Goal: Task Accomplishment & Management: Complete application form

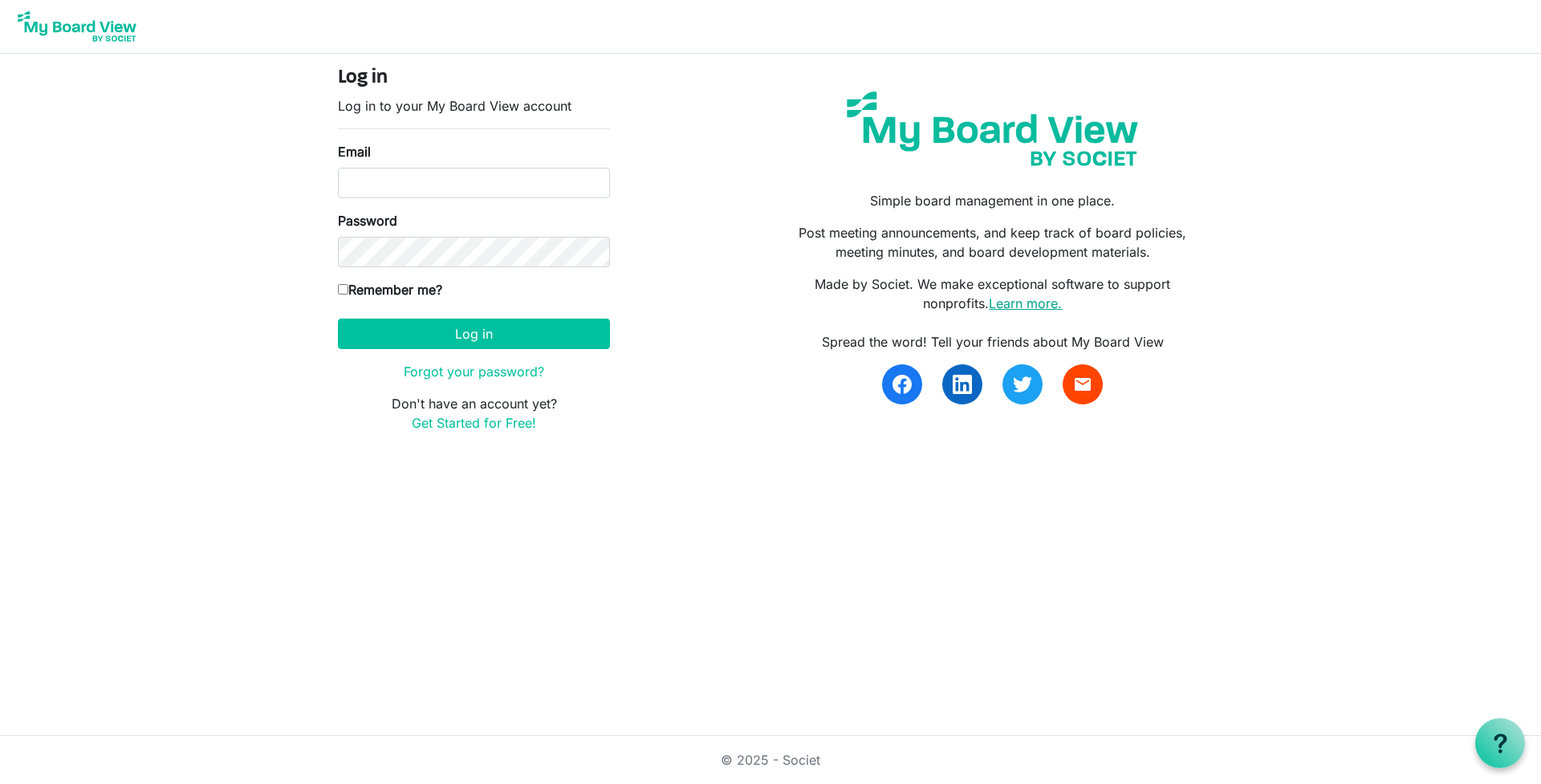
click at [1029, 300] on link "Learn more." at bounding box center [1025, 303] width 73 height 16
click at [457, 423] on link "Get Started for Free!" at bounding box center [473, 422] width 124 height 16
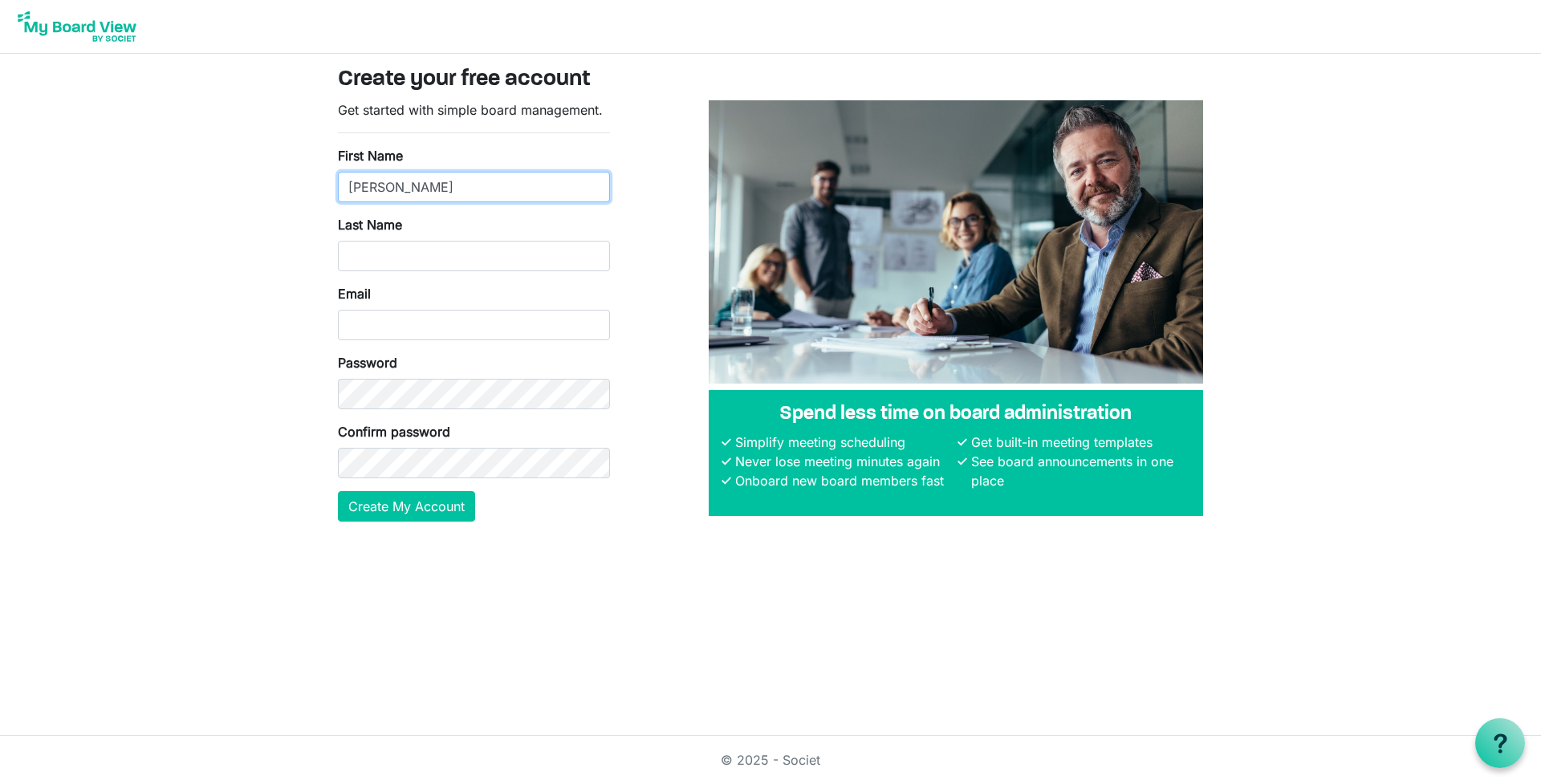
type input "Doug"
type input "Morrow"
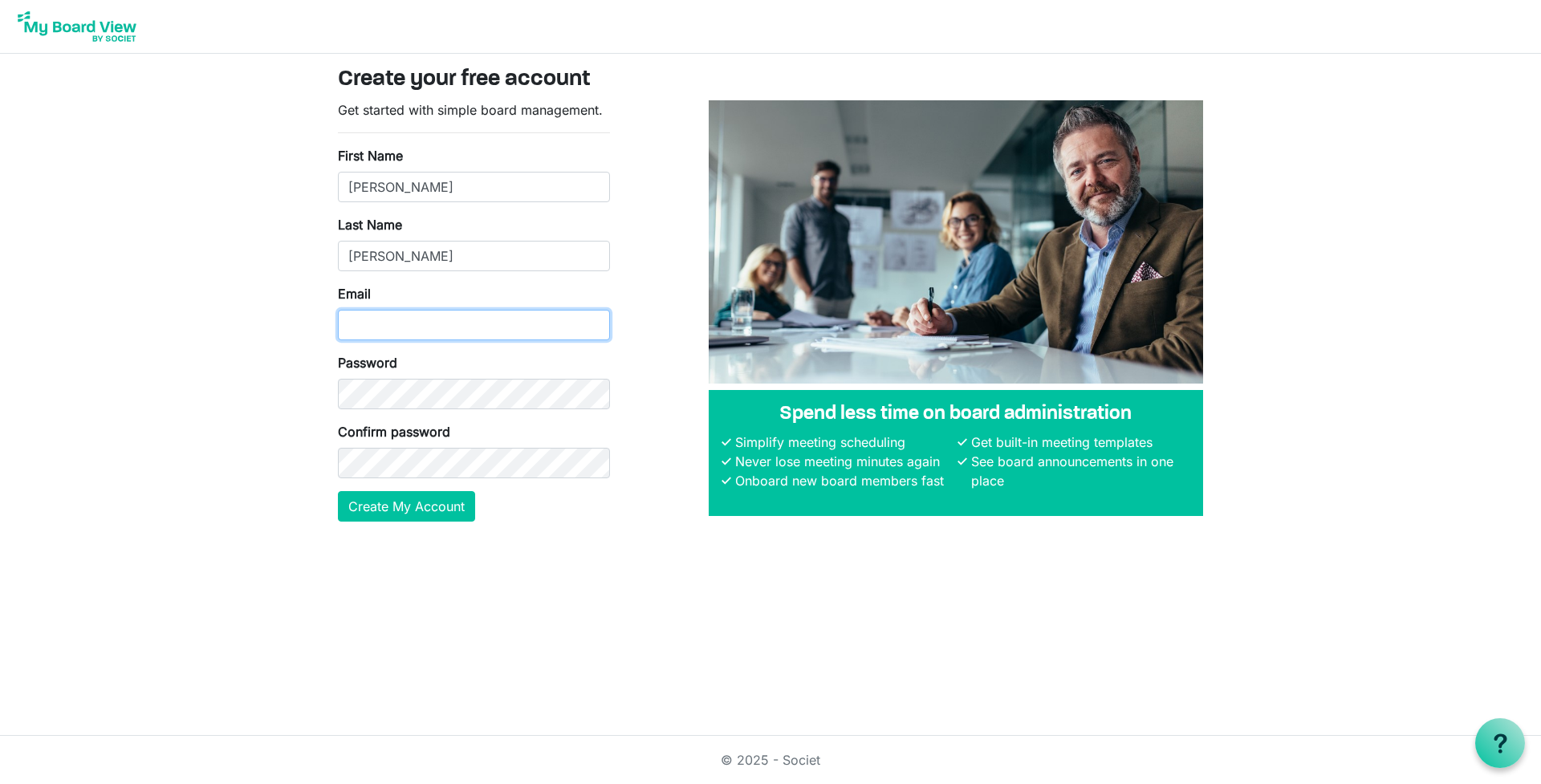
type input "doug.morrow@baptistfoundationil.org"
click at [402, 503] on button "Create My Account" at bounding box center [406, 506] width 137 height 31
click at [410, 510] on button "Create My Account" at bounding box center [406, 506] width 137 height 31
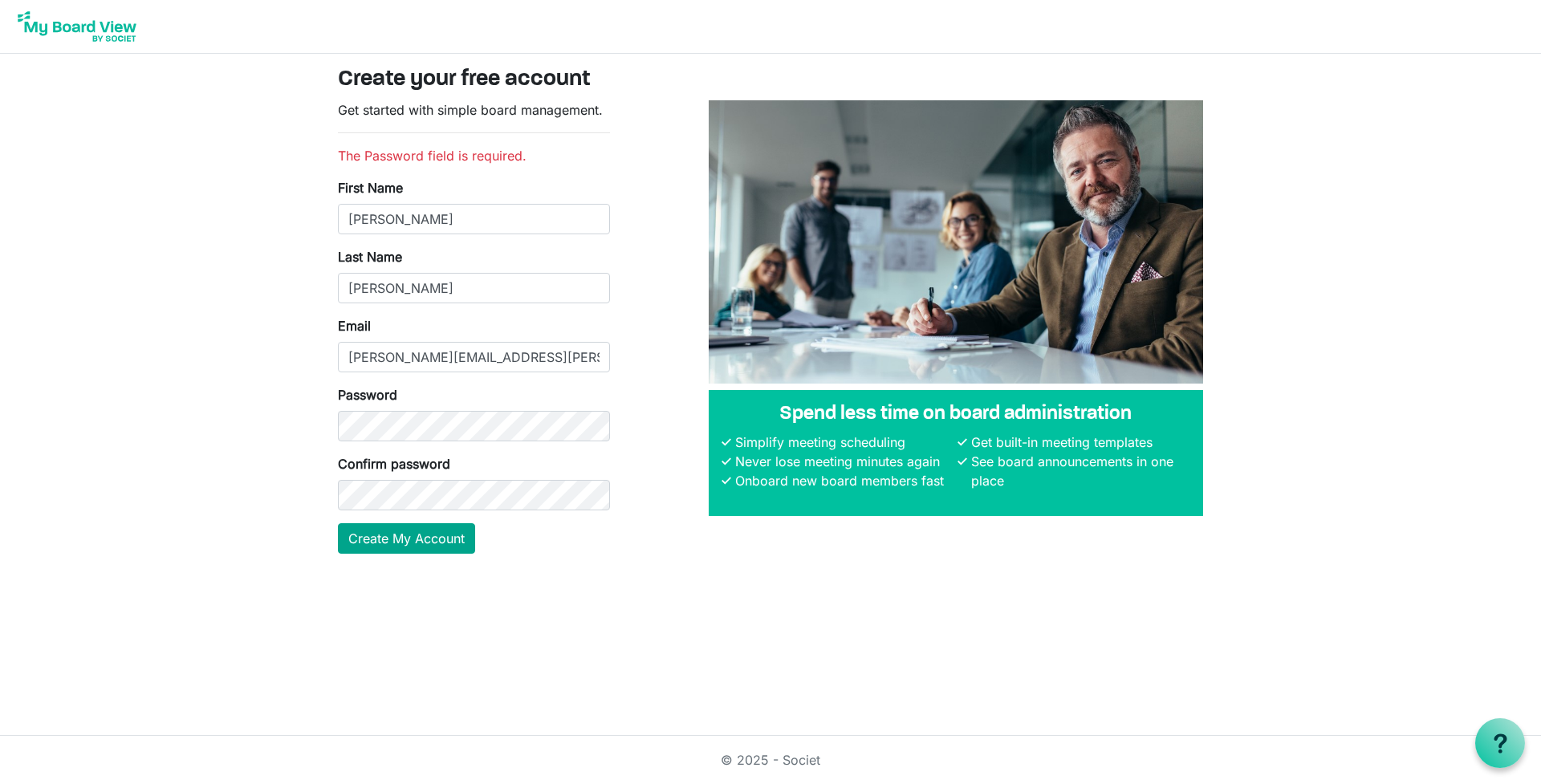
click at [410, 541] on button "Create My Account" at bounding box center [406, 538] width 137 height 31
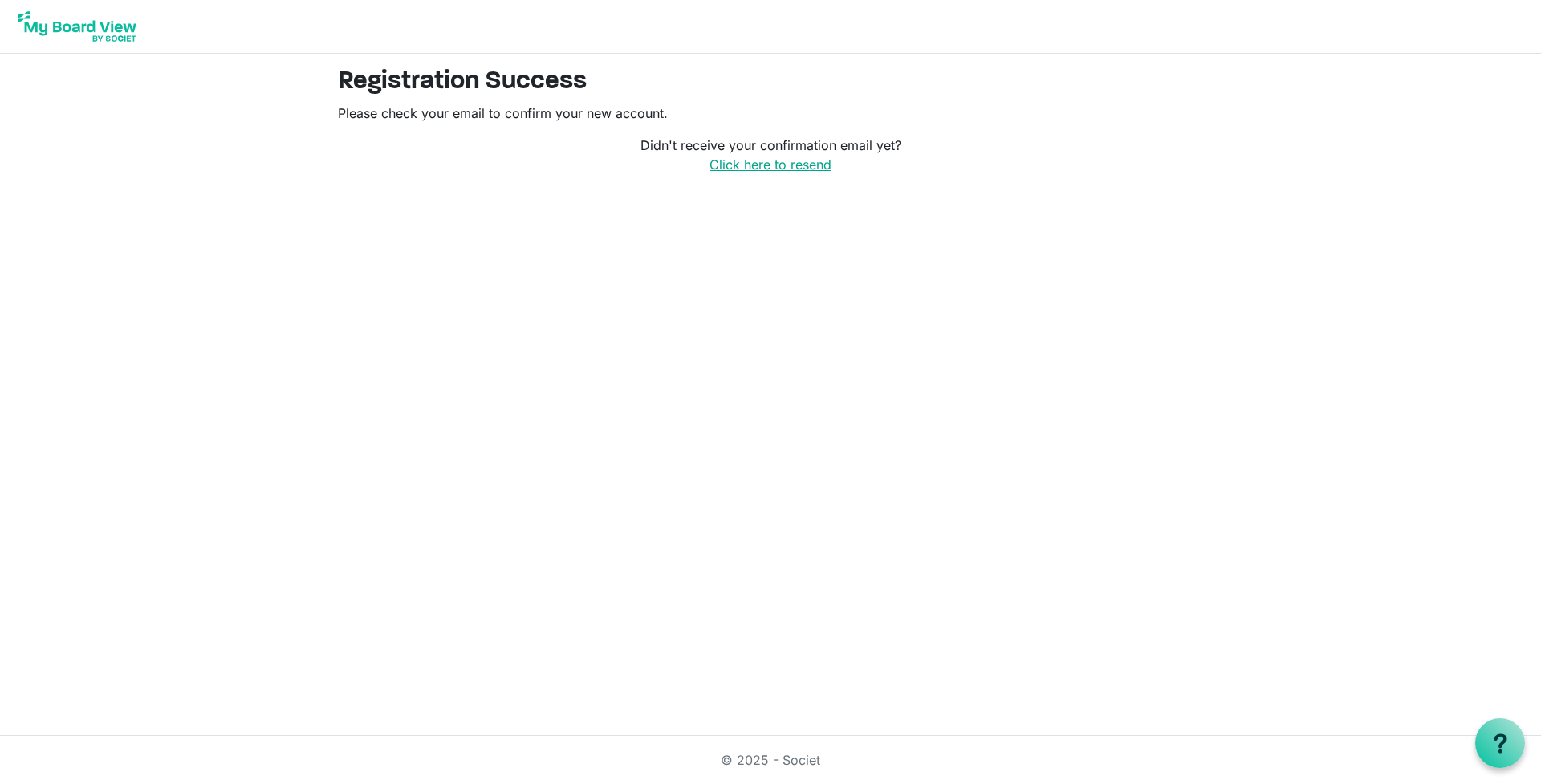
click at [759, 165] on link "Click here to resend" at bounding box center [770, 164] width 122 height 16
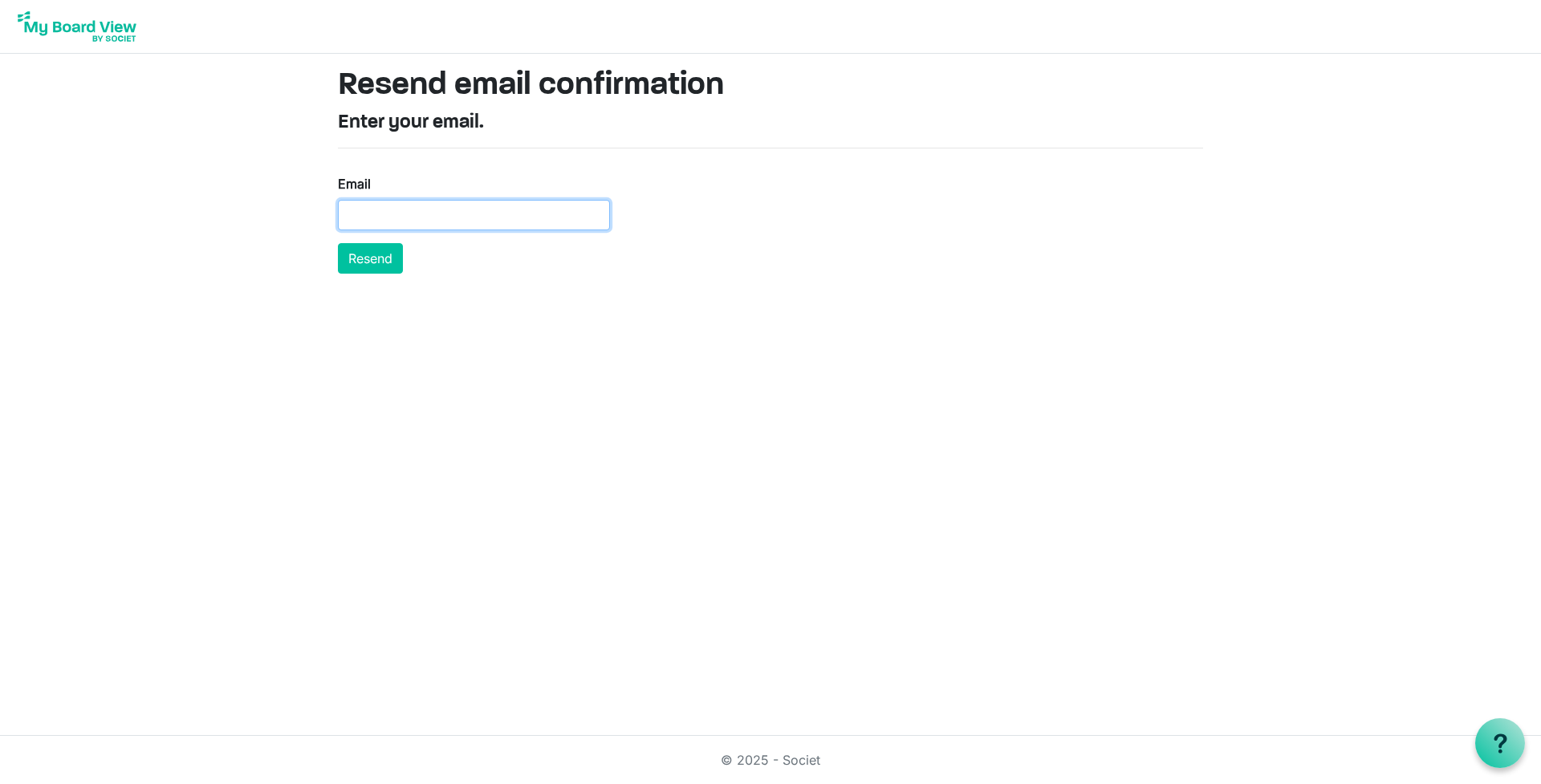
click at [421, 216] on input "Email" at bounding box center [473, 215] width 272 height 31
type input "[PERSON_NAME][EMAIL_ADDRESS][PERSON_NAME][DOMAIN_NAME]"
click at [368, 263] on button "Resend" at bounding box center [370, 259] width 65 height 31
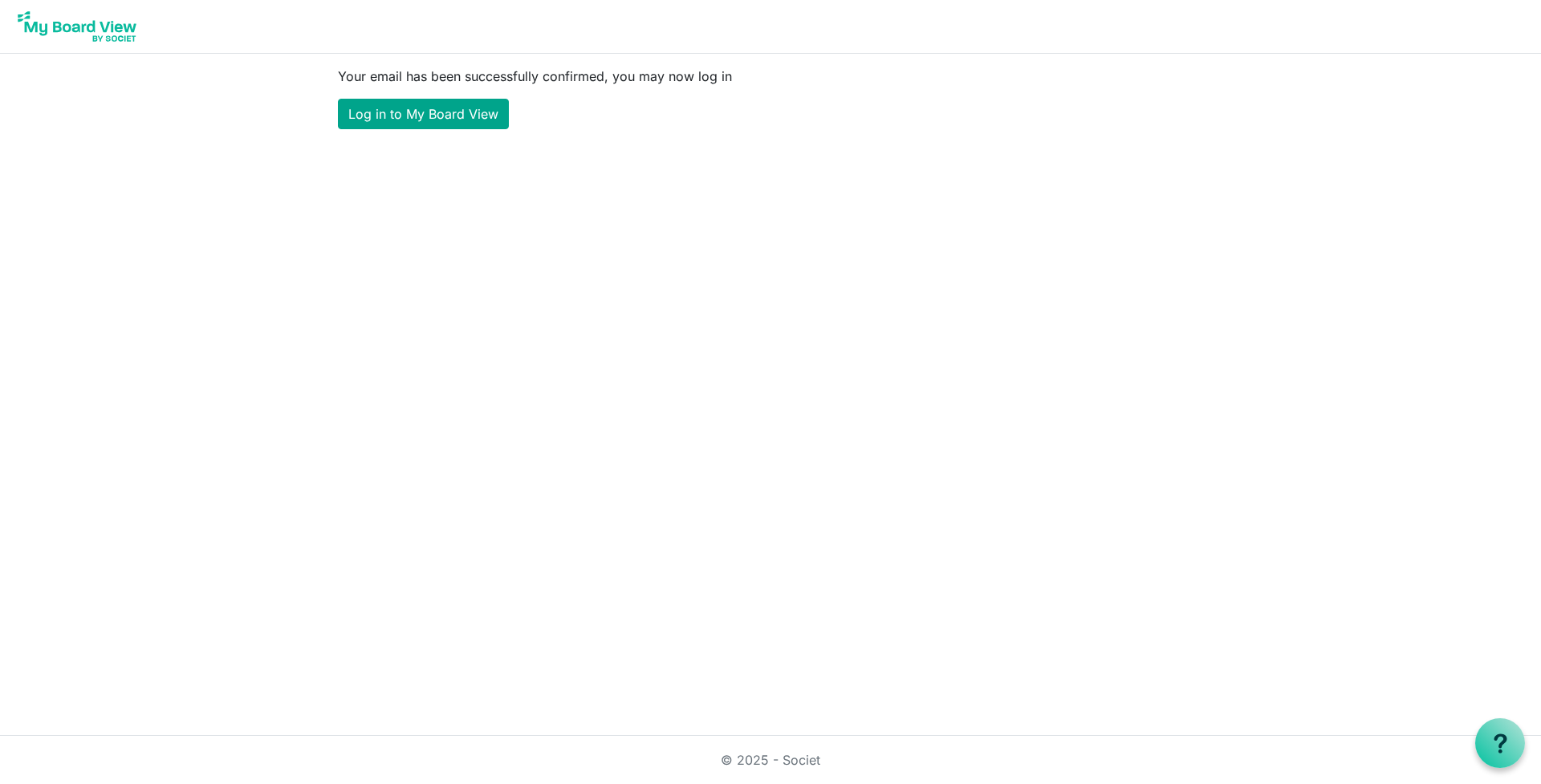
click at [439, 123] on link "Log in to My Board View" at bounding box center [423, 114] width 171 height 31
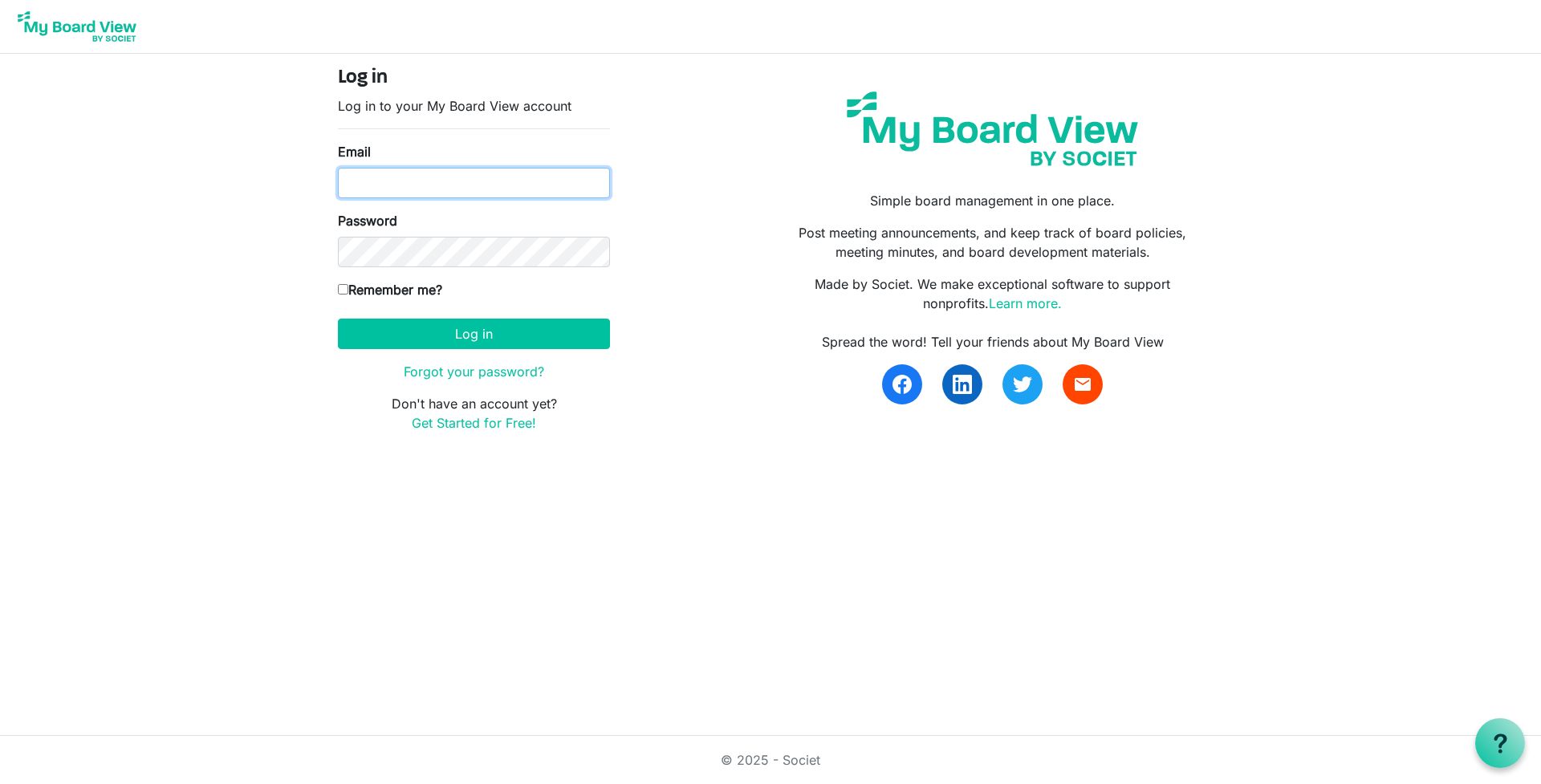
type input "[PERSON_NAME][EMAIL_ADDRESS][PERSON_NAME][DOMAIN_NAME]"
click at [343, 289] on input "Remember me?" at bounding box center [343, 289] width 10 height 10
checkbox input "true"
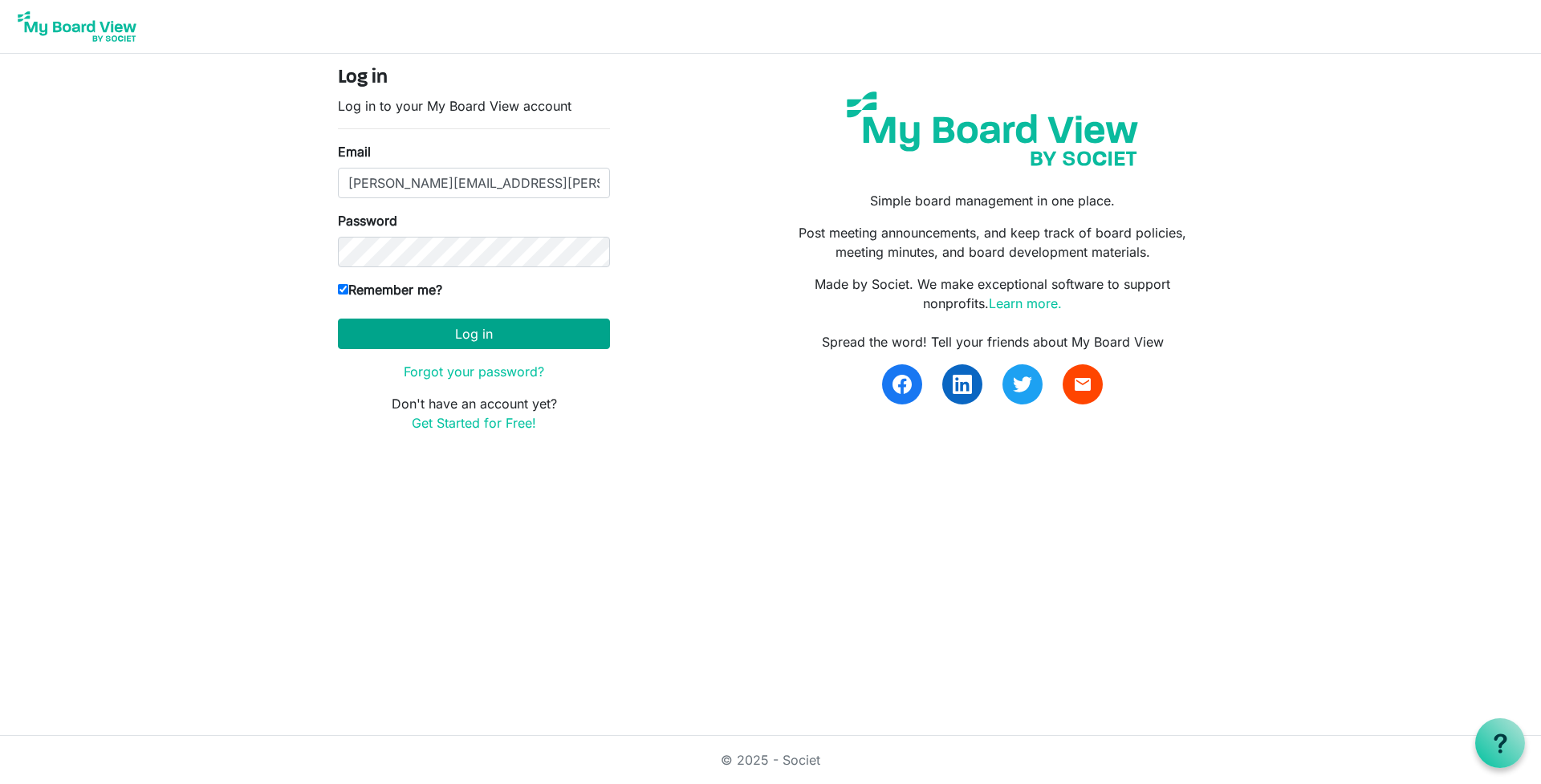
click at [483, 333] on button "Log in" at bounding box center [473, 334] width 272 height 31
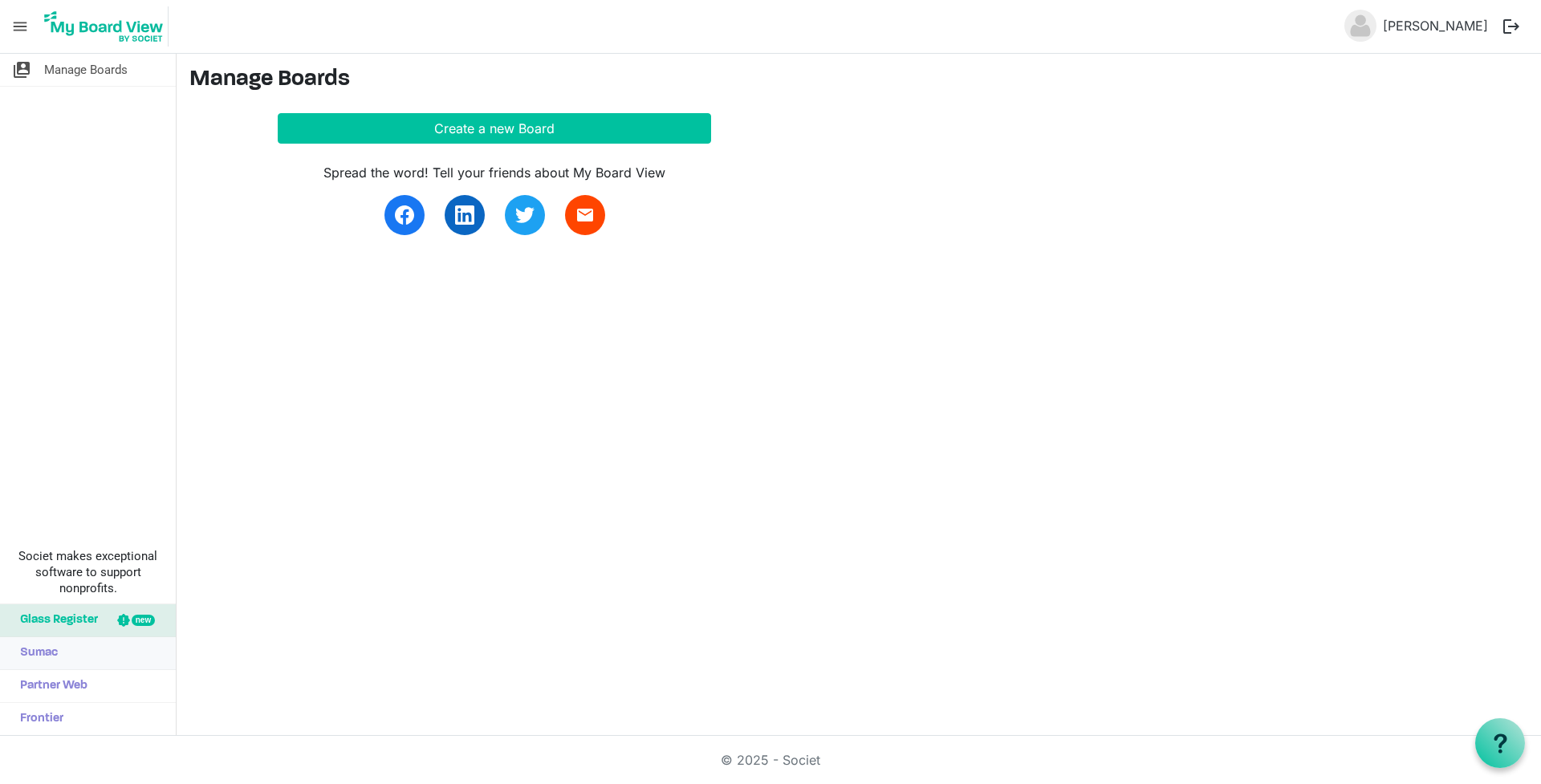
click at [37, 652] on span "Sumac" at bounding box center [35, 653] width 46 height 32
click at [462, 126] on button "Create a new Board" at bounding box center [494, 129] width 433 height 31
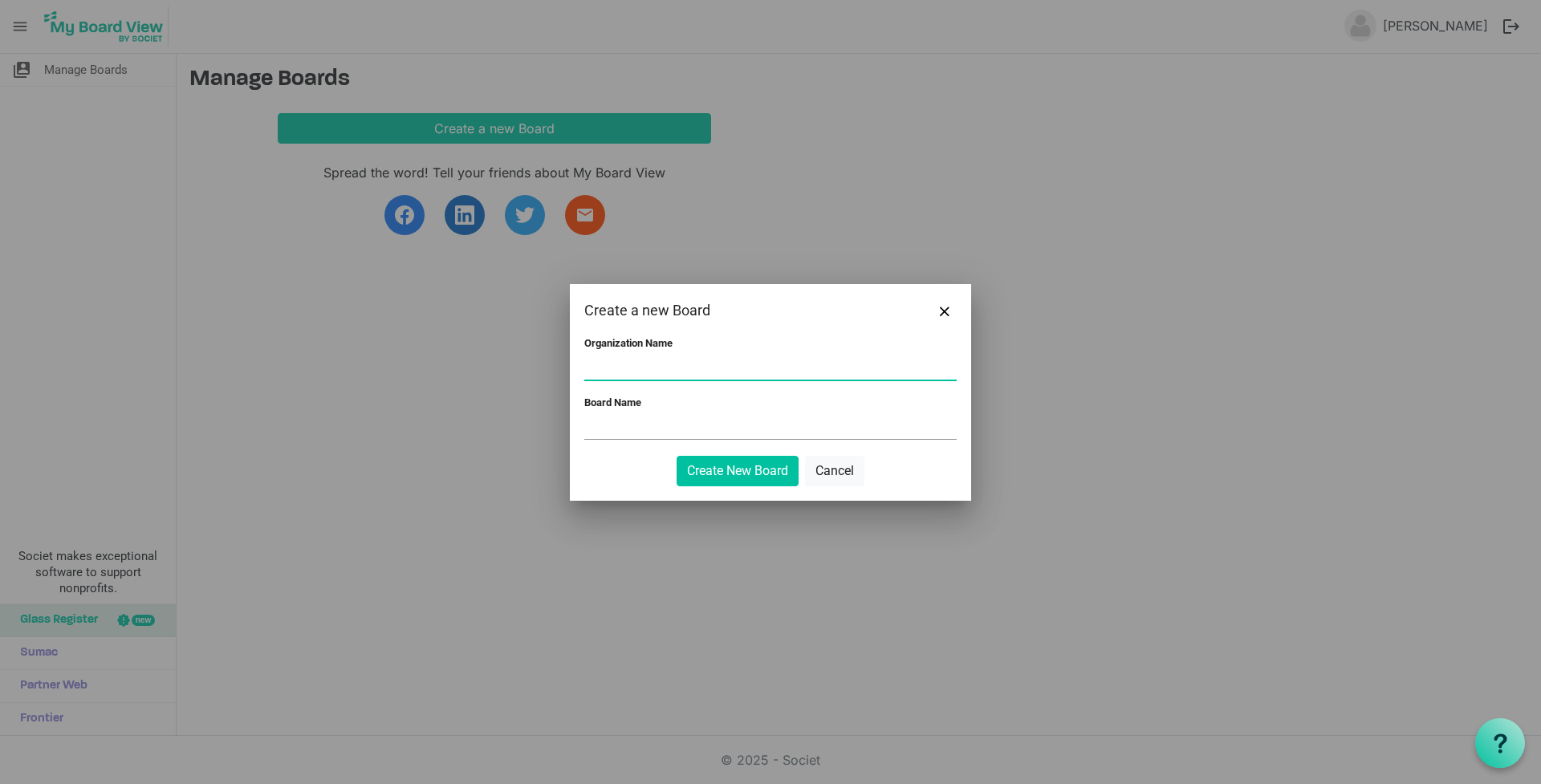
type input "B"
type input "Baptist Foundation of Illinois"
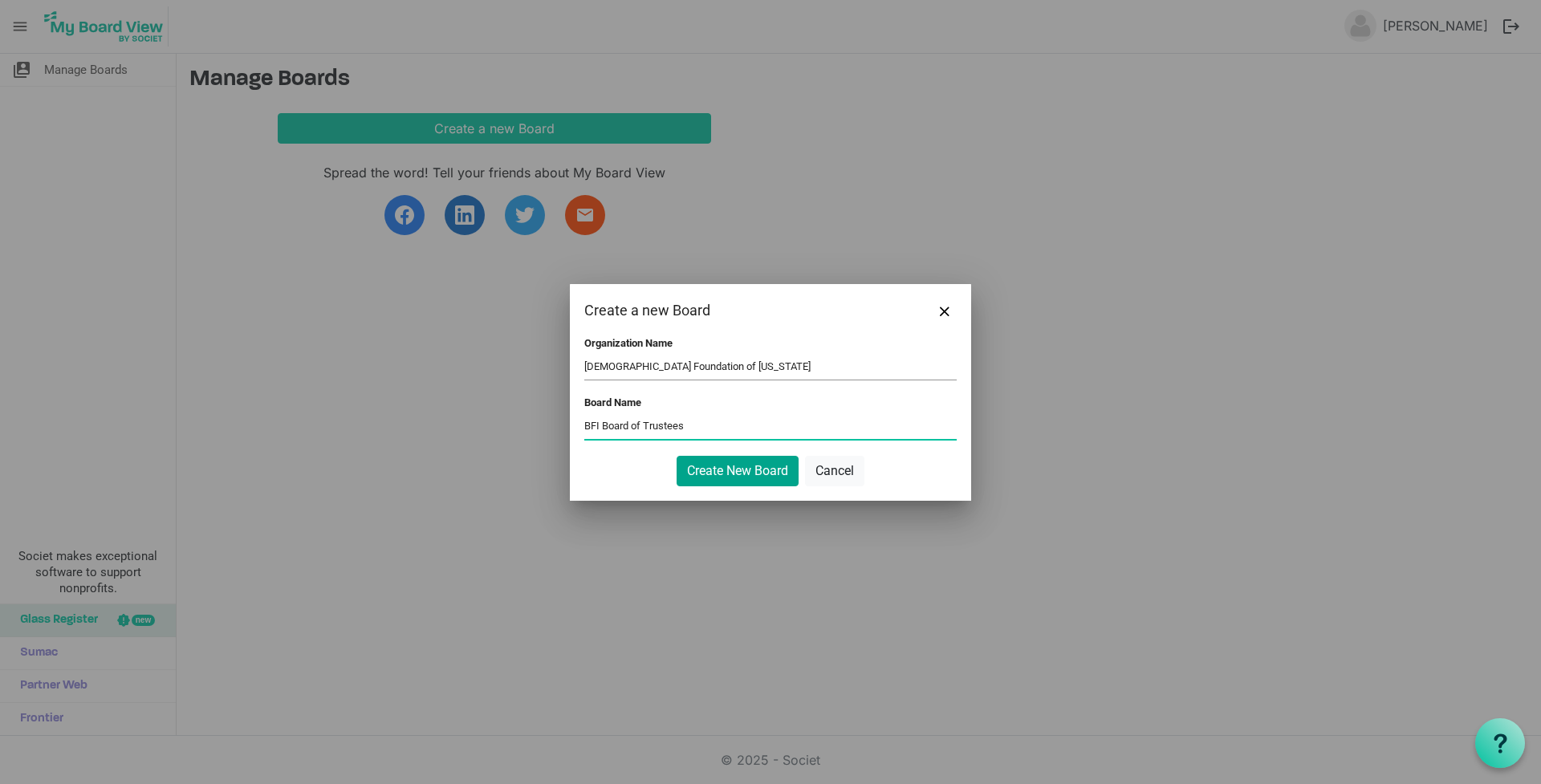
type input "BFI Board of Trustees"
click at [741, 470] on button "Create New Board" at bounding box center [736, 471] width 122 height 31
click at [736, 473] on button "Create New Board" at bounding box center [736, 471] width 122 height 31
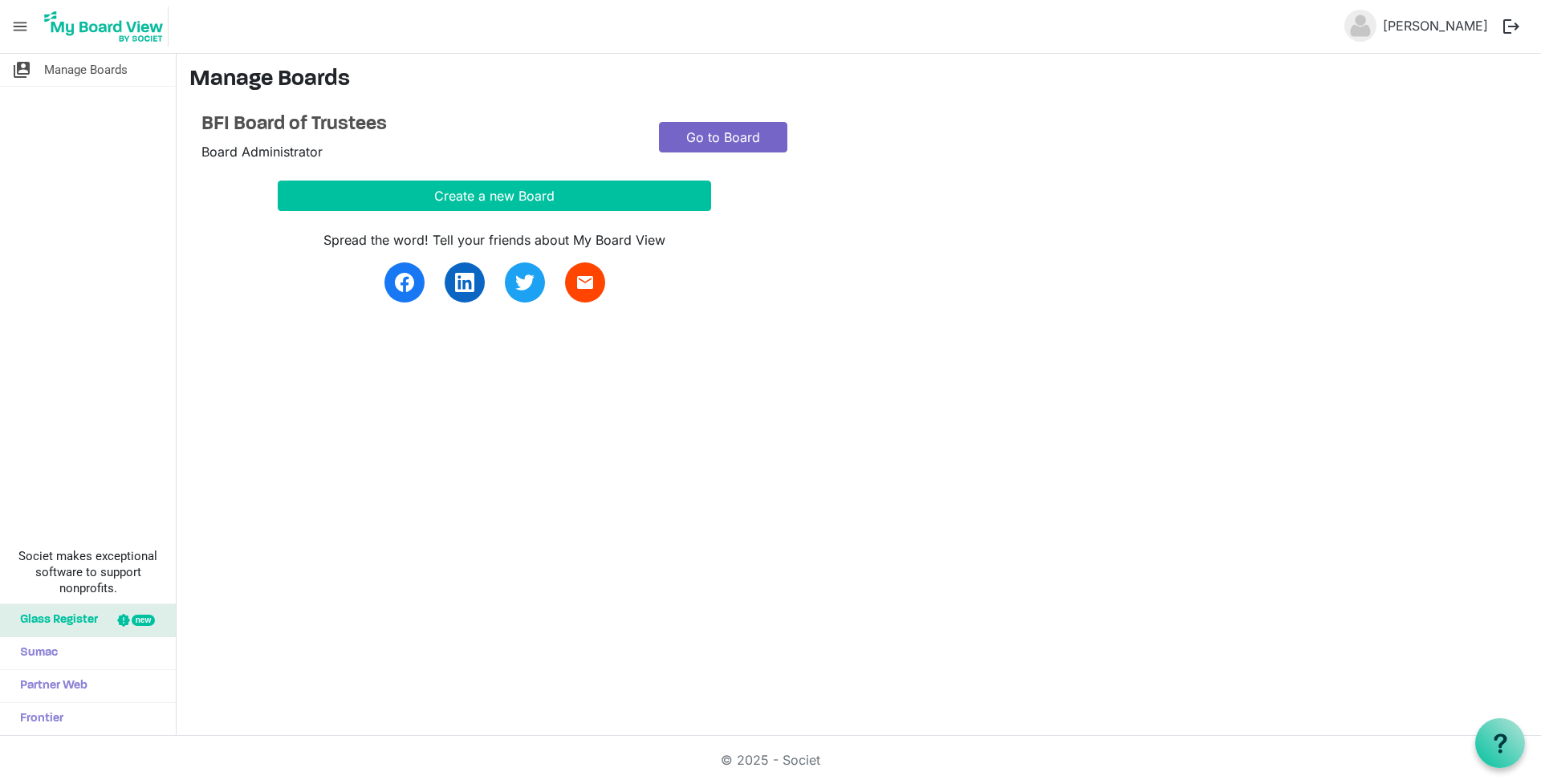
click at [720, 133] on link "Go to Board" at bounding box center [723, 137] width 129 height 31
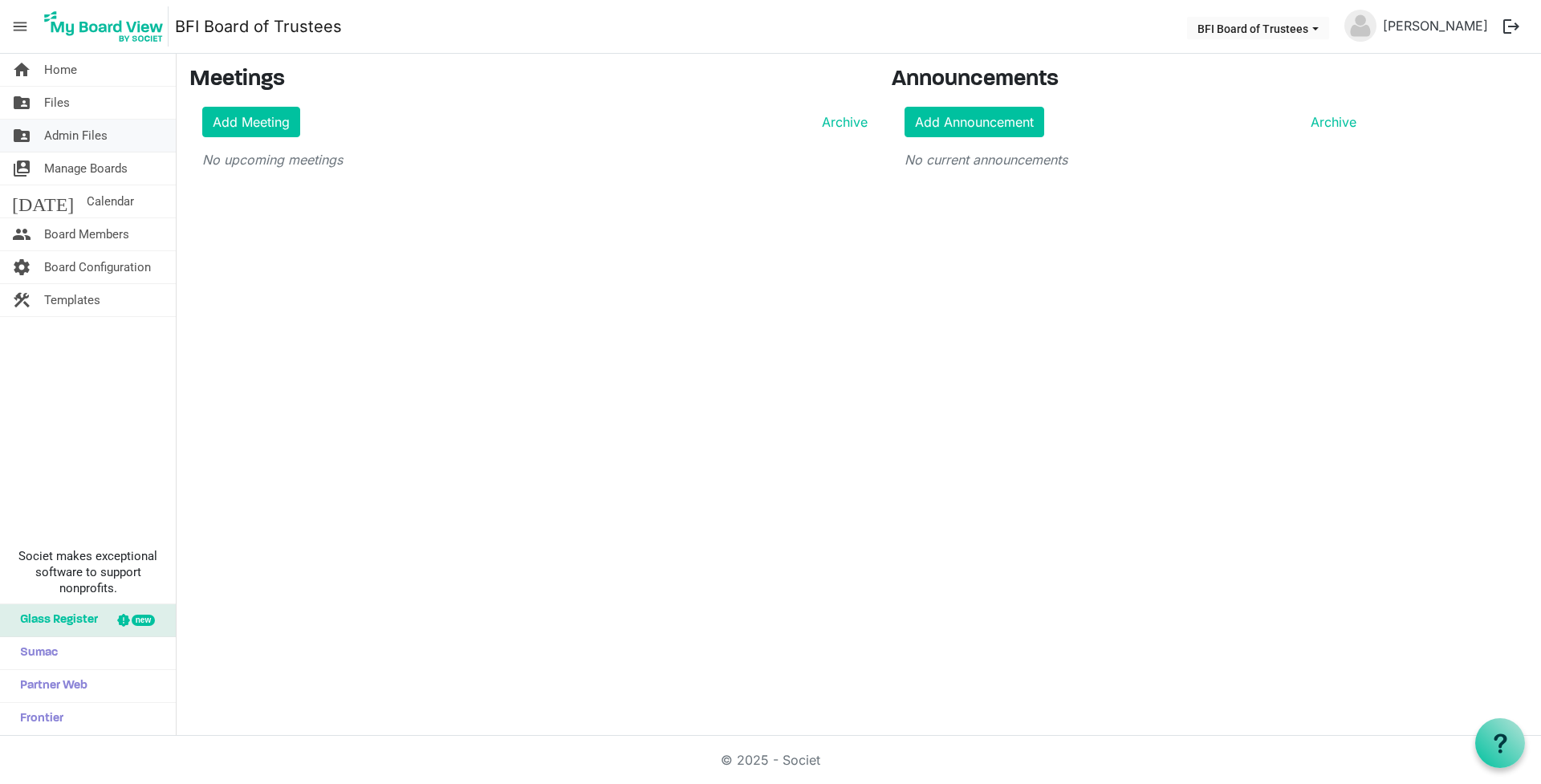
click at [57, 138] on span "Admin Files" at bounding box center [76, 135] width 63 height 32
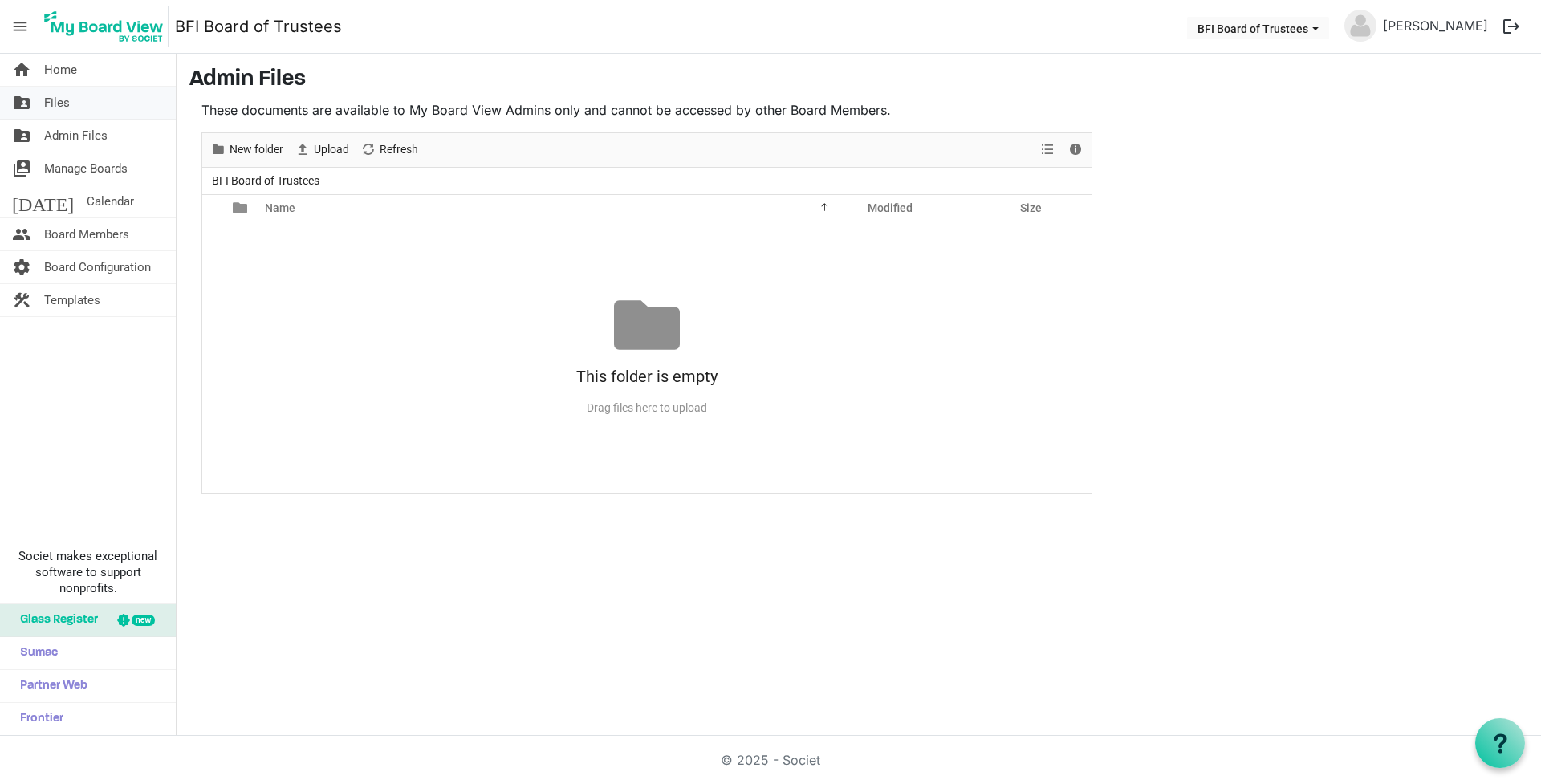
click at [60, 104] on span "Files" at bounding box center [57, 103] width 26 height 32
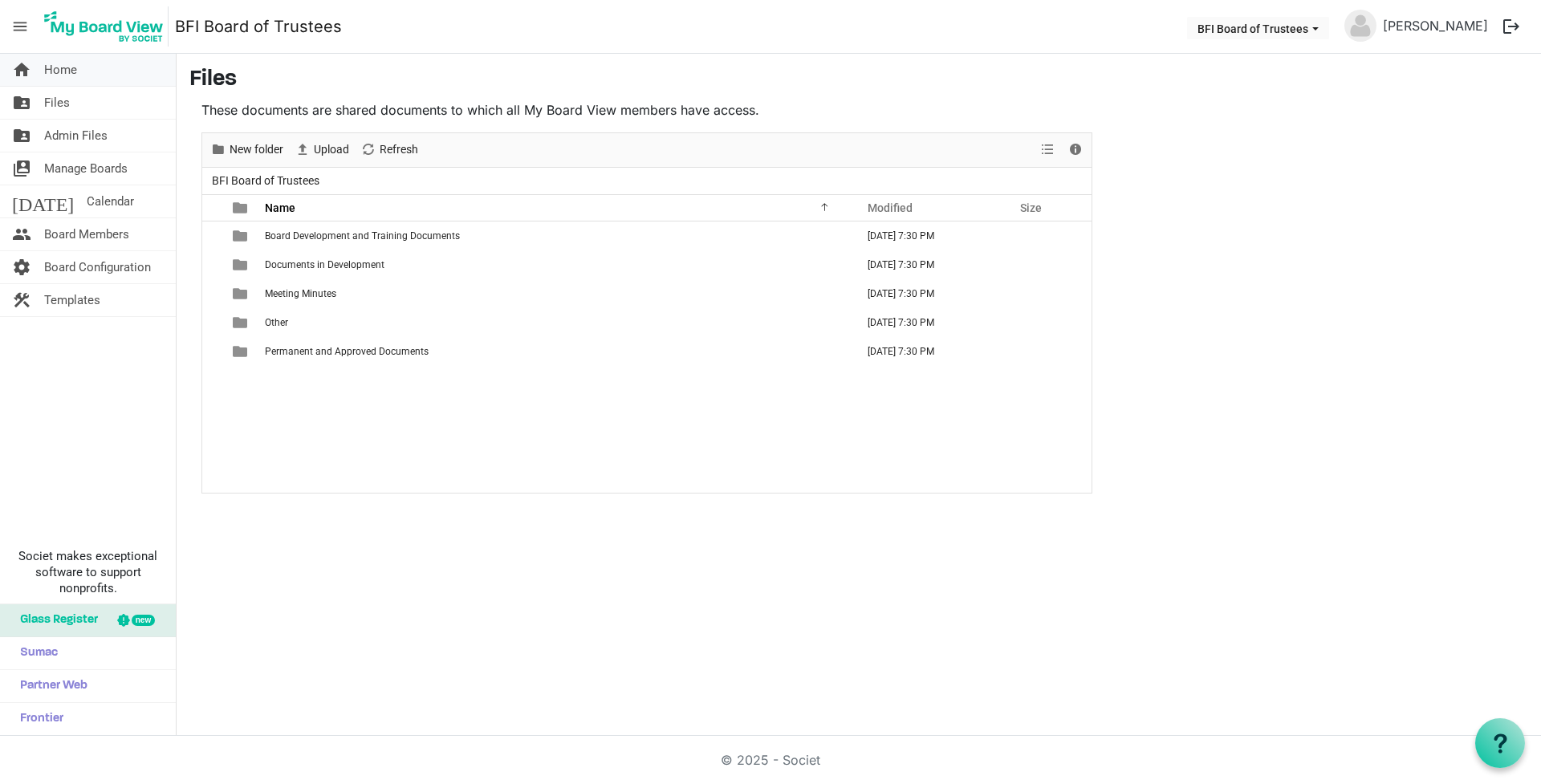
click at [57, 68] on span "Home" at bounding box center [60, 70] width 33 height 32
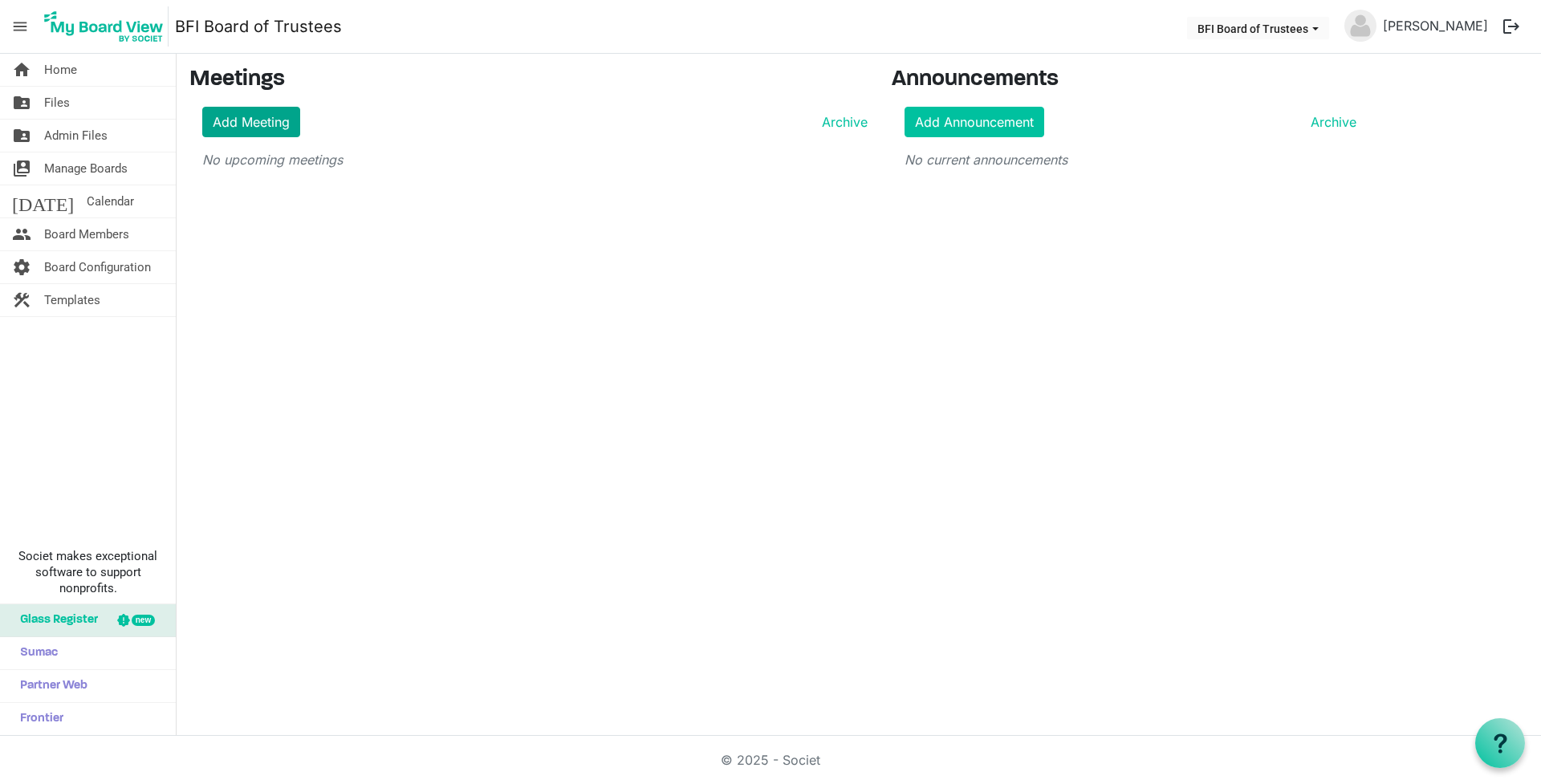
click at [248, 123] on link "Add Meeting" at bounding box center [250, 122] width 98 height 31
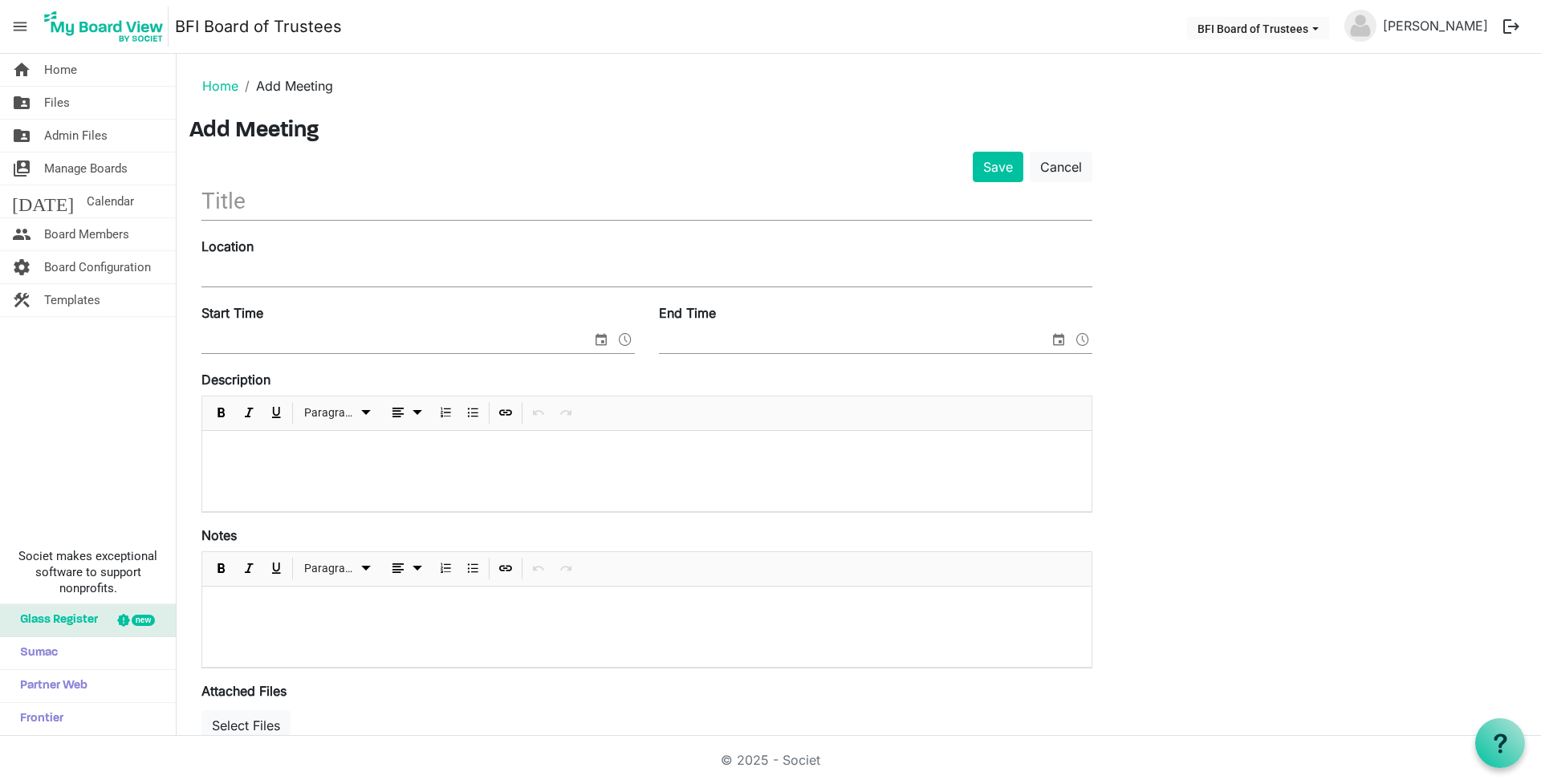
click at [231, 202] on input "text" at bounding box center [647, 201] width 891 height 37
type input "Fall 2025 Advisory"
click at [230, 276] on input "Location" at bounding box center [647, 274] width 891 height 24
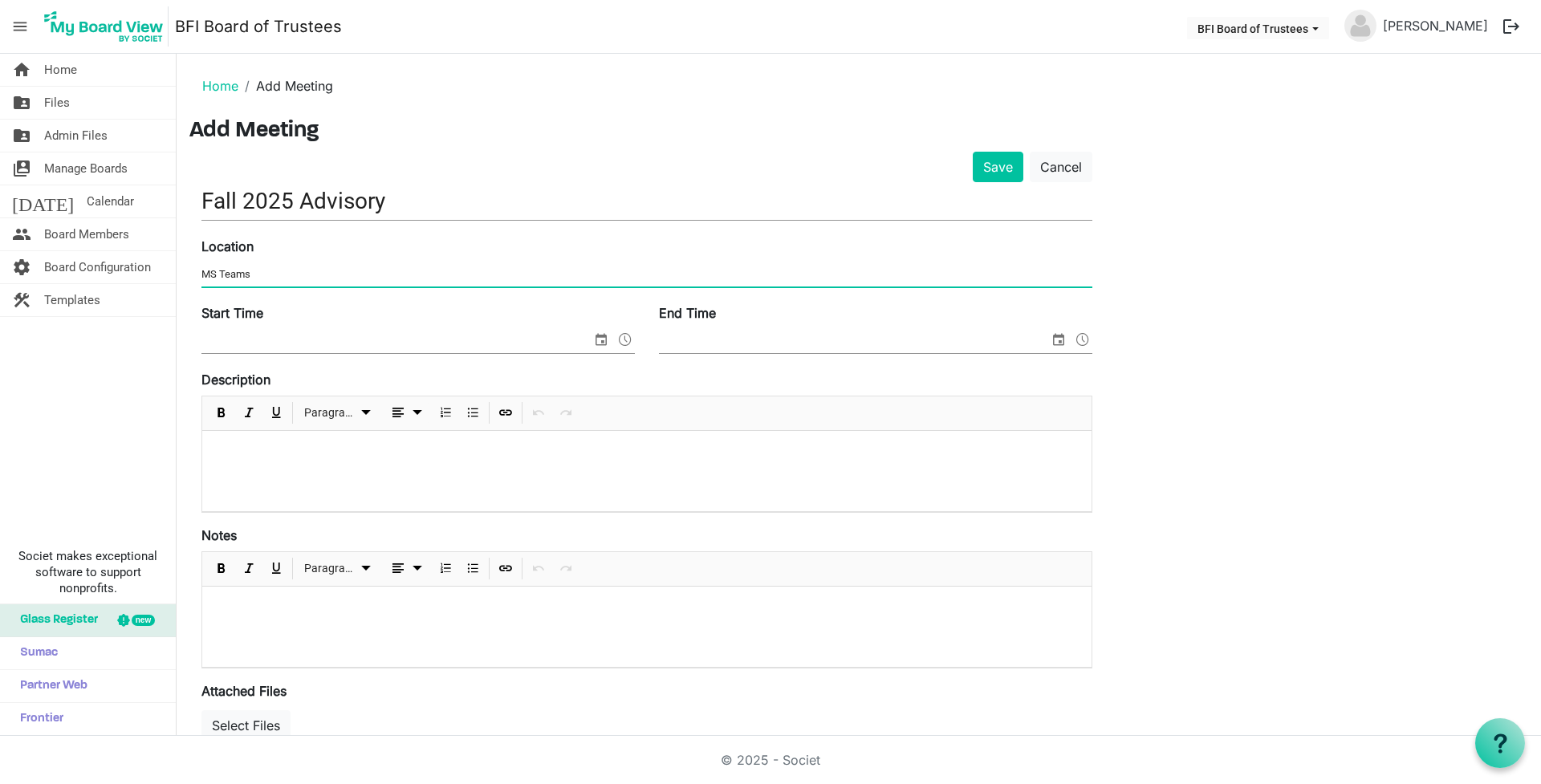
type input "MS Teams"
click at [21, 26] on span "menu" at bounding box center [20, 26] width 31 height 31
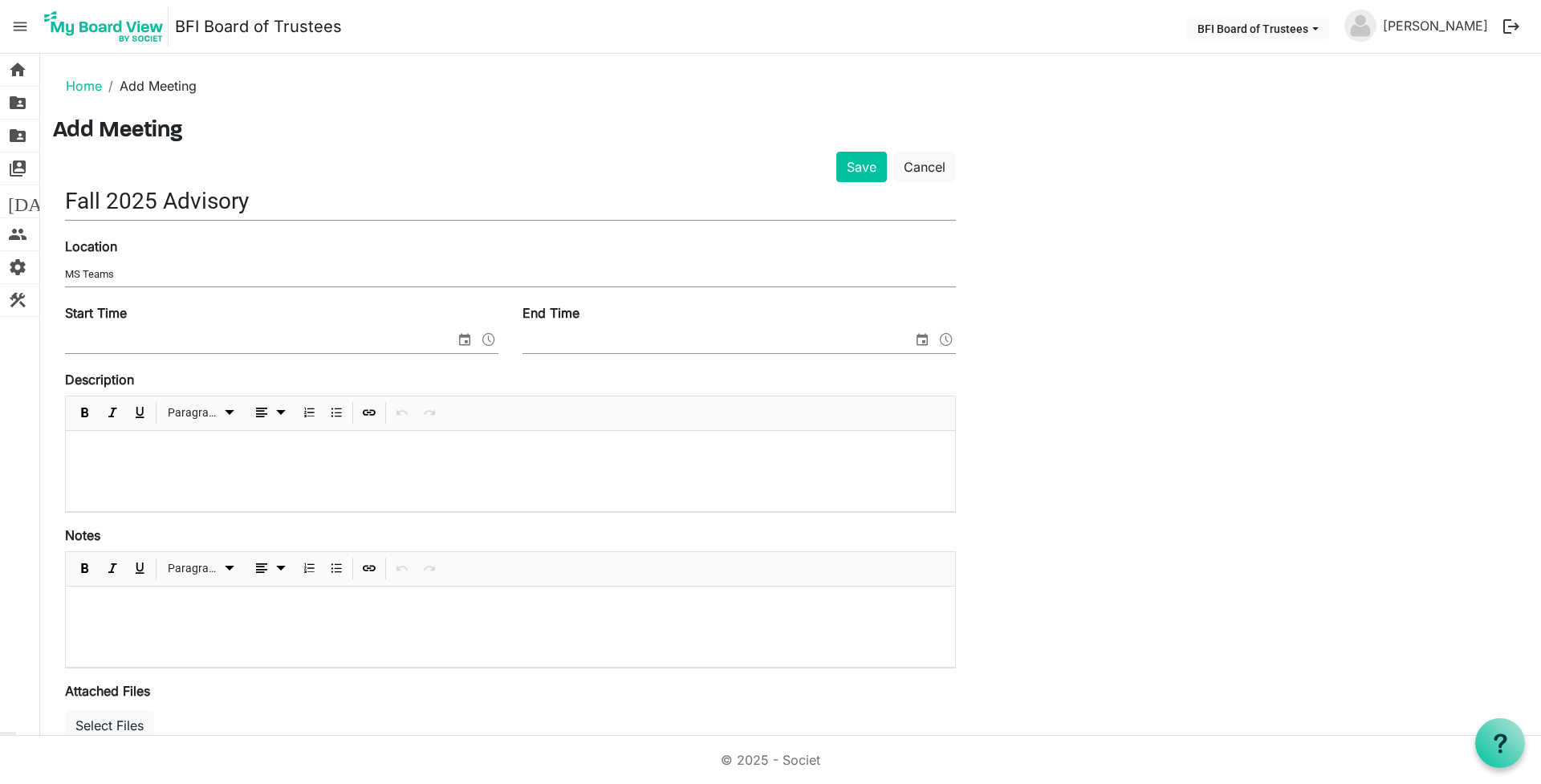
click at [21, 26] on span "menu" at bounding box center [20, 26] width 31 height 31
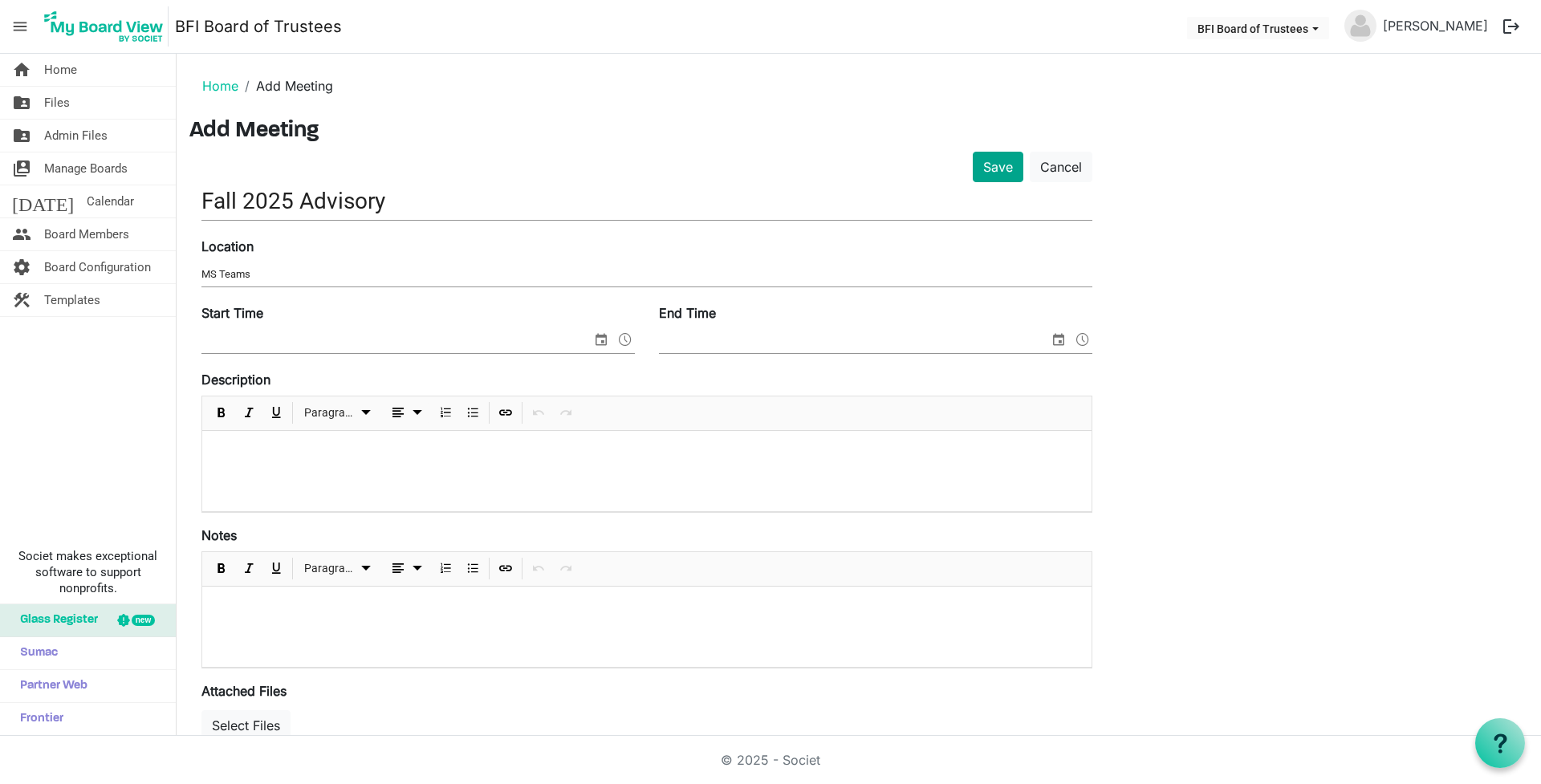
click at [994, 163] on button "Save" at bounding box center [997, 167] width 50 height 31
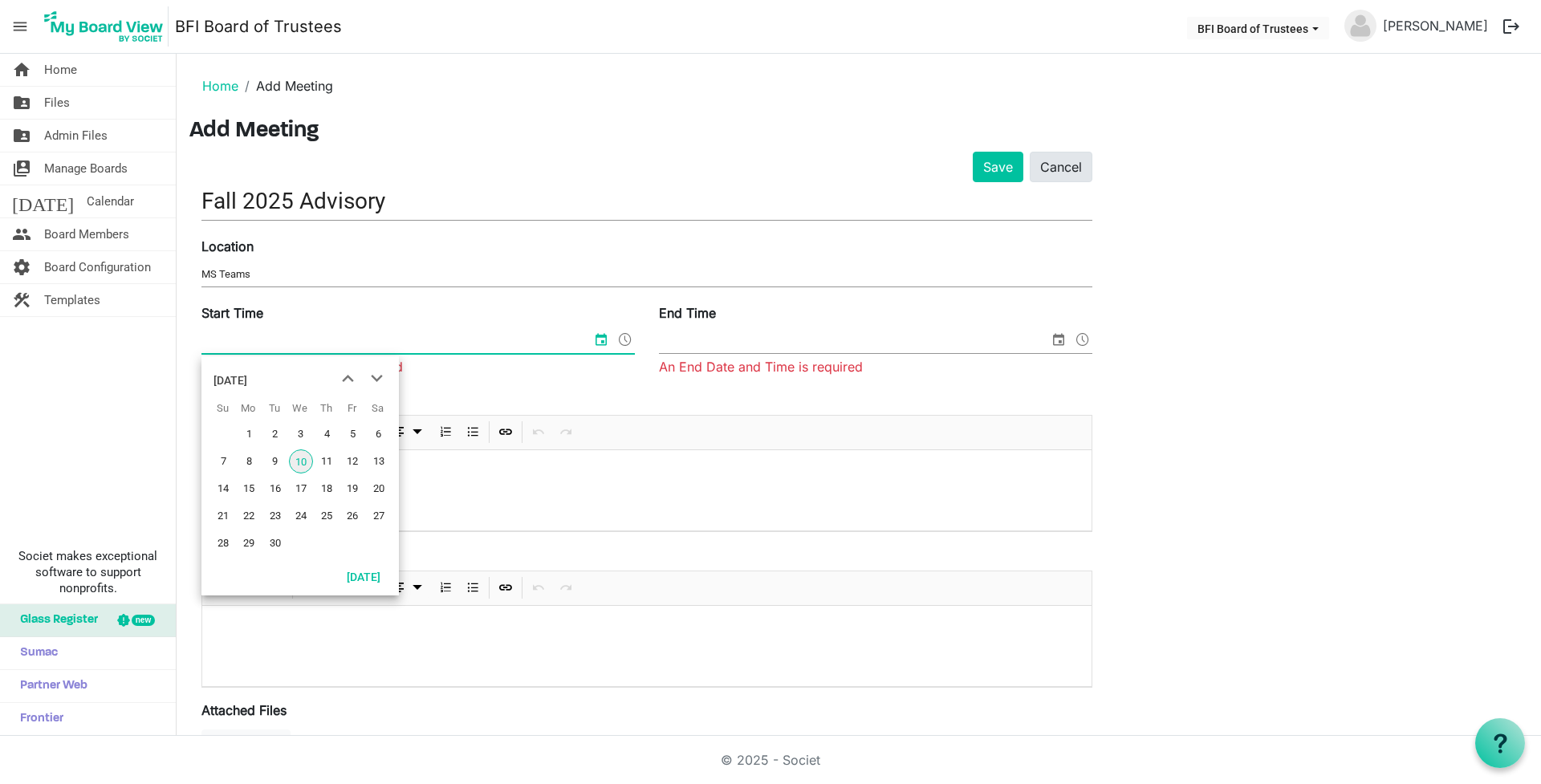
click at [1068, 169] on link "Cancel" at bounding box center [1061, 167] width 63 height 31
